Goal: Task Accomplishment & Management: Manage account settings

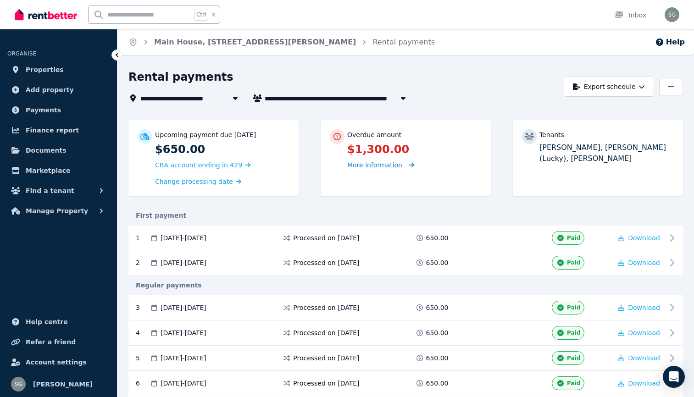
click at [369, 168] on span "More information" at bounding box center [374, 164] width 55 height 7
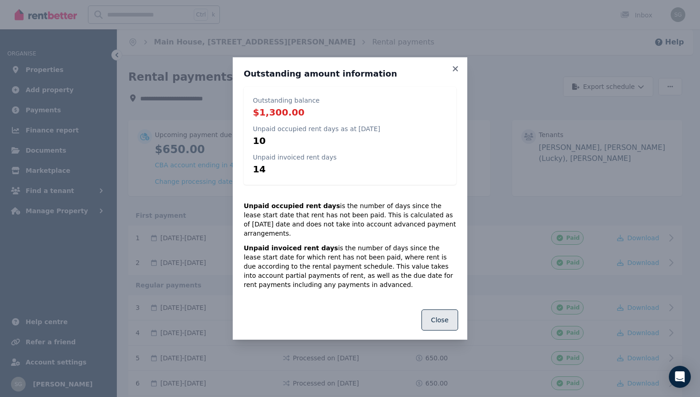
click at [450, 309] on button "Close" at bounding box center [440, 319] width 37 height 21
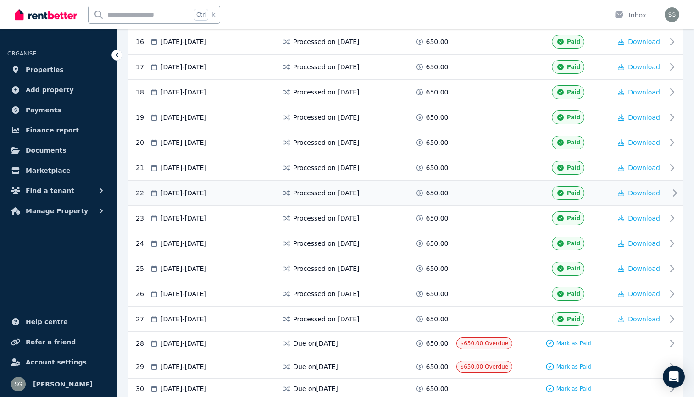
scroll to position [642, 0]
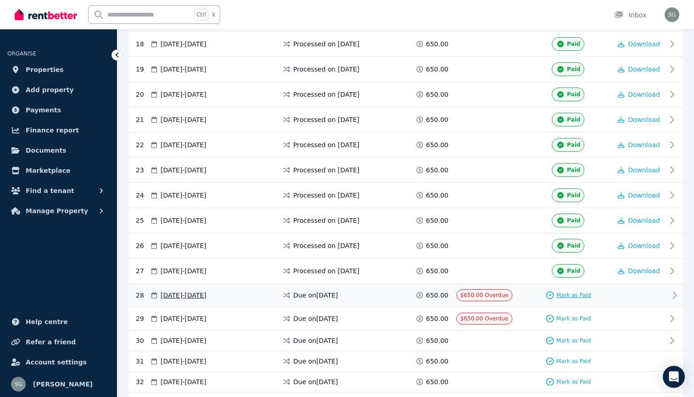
click at [579, 294] on span "Mark as Paid" at bounding box center [573, 295] width 35 height 7
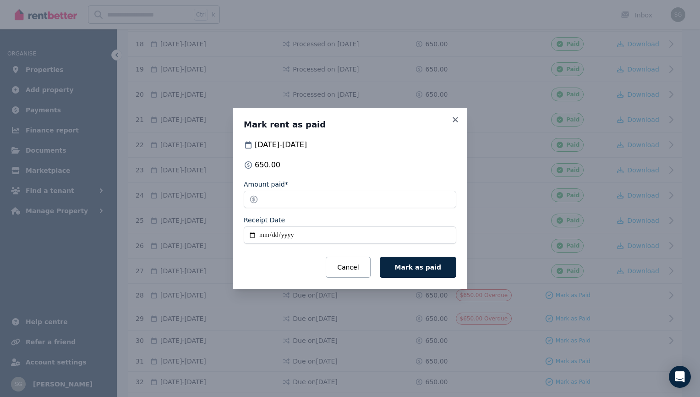
click at [261, 234] on input "Receipt Date" at bounding box center [350, 234] width 213 height 17
type input "**********"
click at [434, 275] on button "Mark as paid" at bounding box center [418, 267] width 77 height 21
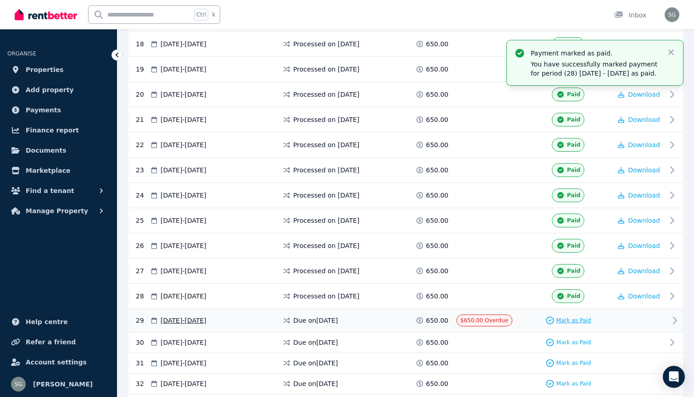
click at [569, 317] on span "Mark as Paid" at bounding box center [573, 320] width 35 height 7
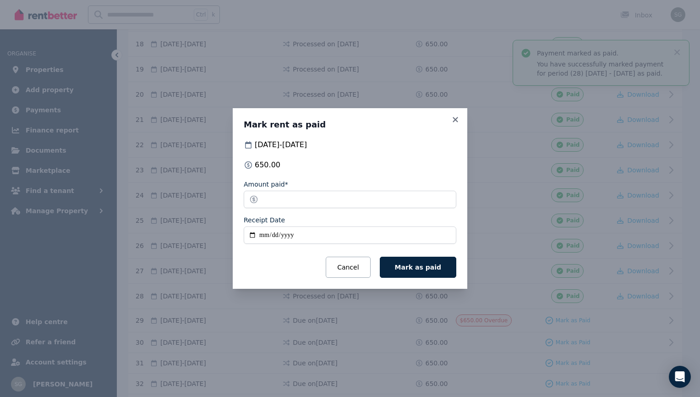
click at [370, 218] on div "Receipt Date" at bounding box center [350, 219] width 213 height 9
click at [364, 238] on input "Receipt Date" at bounding box center [350, 234] width 213 height 17
type input "**********"
click at [408, 262] on button "Mark as paid" at bounding box center [418, 267] width 77 height 21
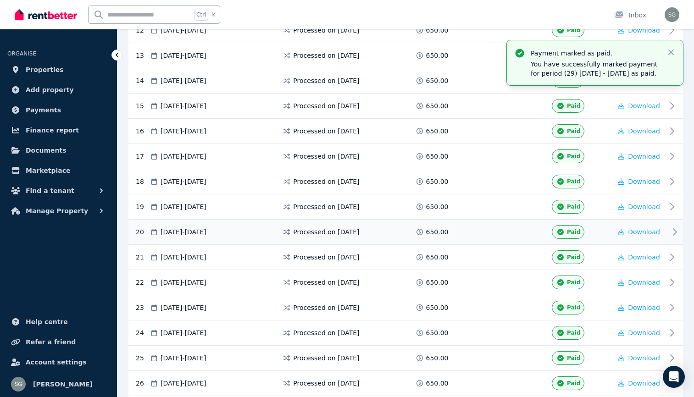
scroll to position [275, 0]
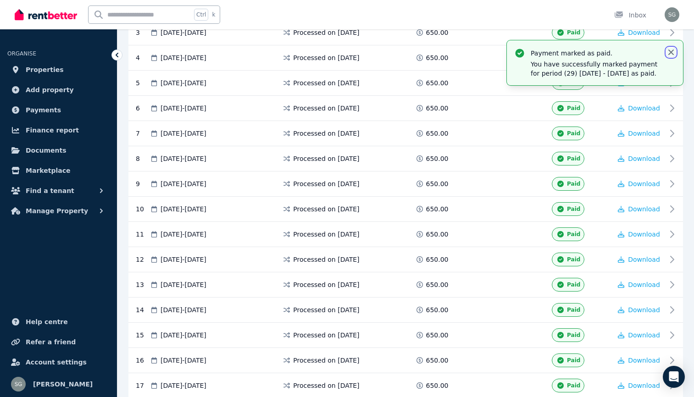
click at [673, 48] on icon "button" at bounding box center [670, 52] width 9 height 9
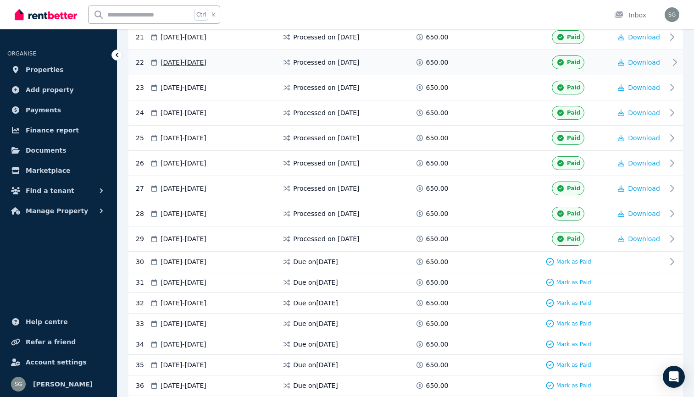
scroll to position [733, 0]
